Goal: Information Seeking & Learning: Understand process/instructions

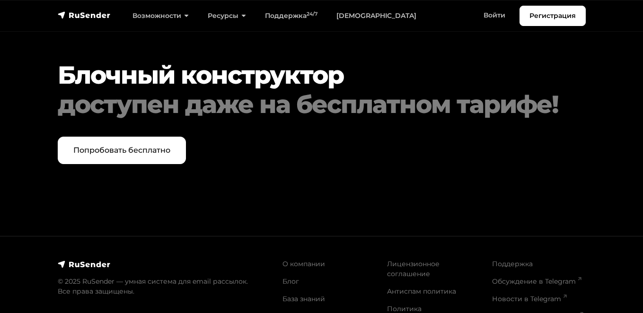
scroll to position [3870, 0]
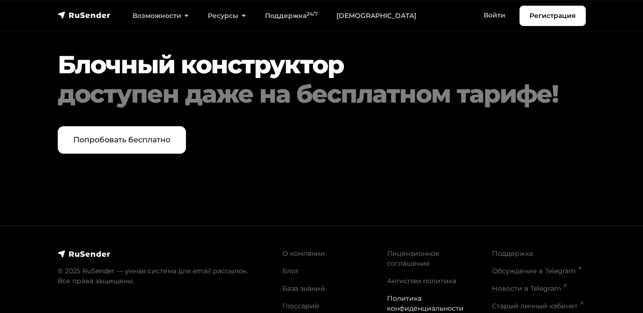
click at [400, 294] on link "Политика конфиденциальности" at bounding box center [425, 303] width 77 height 18
